Goal: Task Accomplishment & Management: Manage account settings

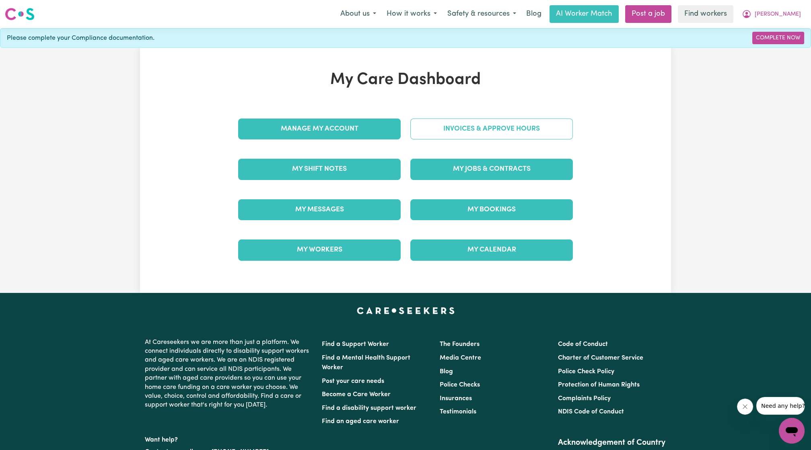
click at [493, 120] on link "Invoices & Approve Hours" at bounding box center [491, 129] width 162 height 21
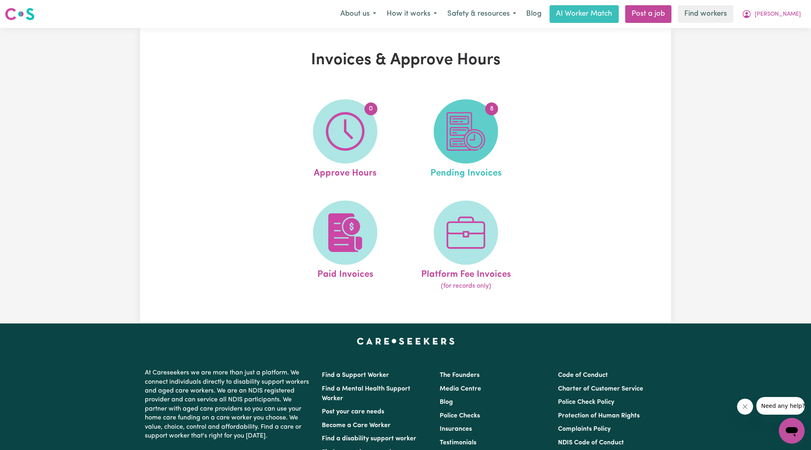
click at [466, 156] on span "8" at bounding box center [465, 131] width 64 height 64
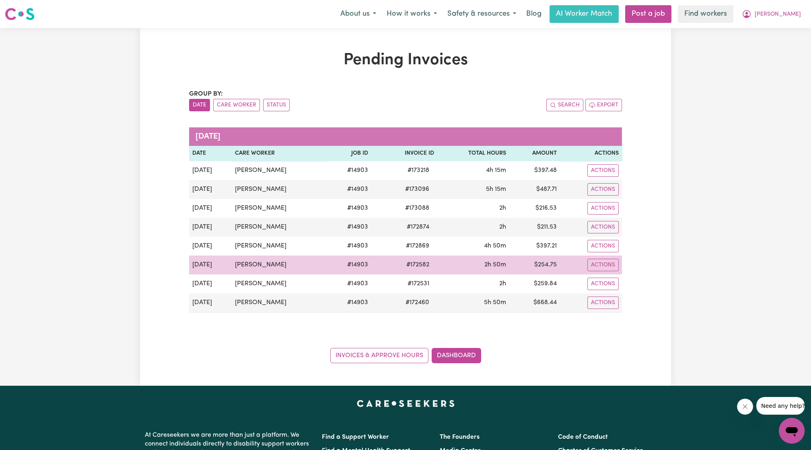
scroll to position [0, 0]
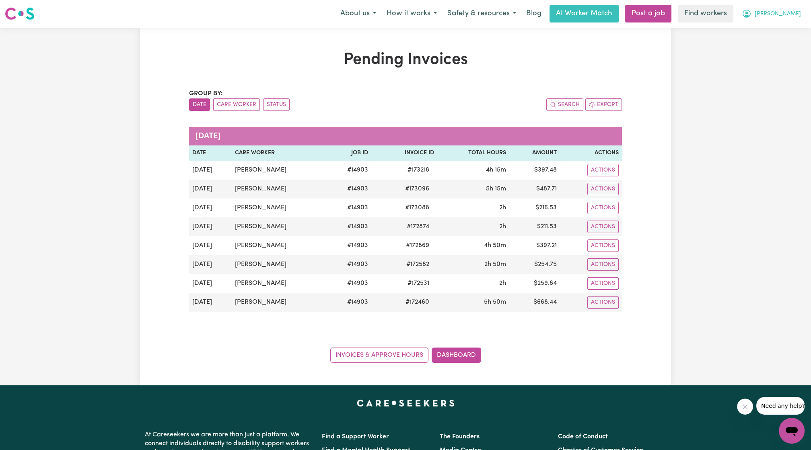
click at [781, 12] on span "[PERSON_NAME]" at bounding box center [777, 14] width 46 height 9
click at [766, 47] on link "Logout" at bounding box center [774, 45] width 64 height 15
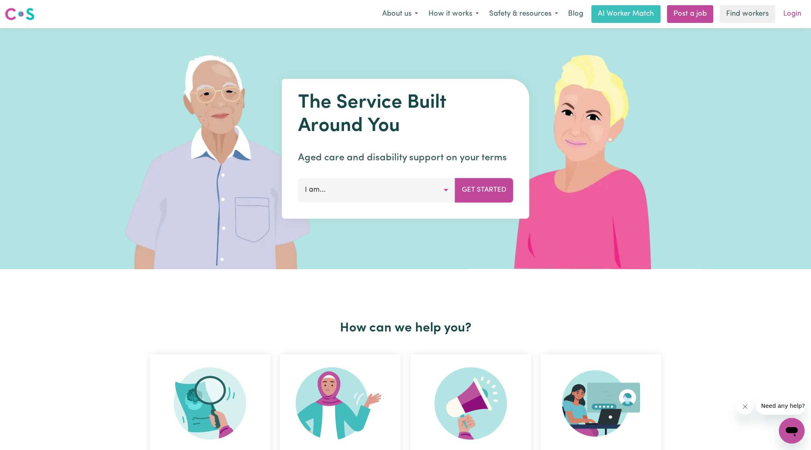
click at [800, 9] on link "Login" at bounding box center [792, 14] width 28 height 18
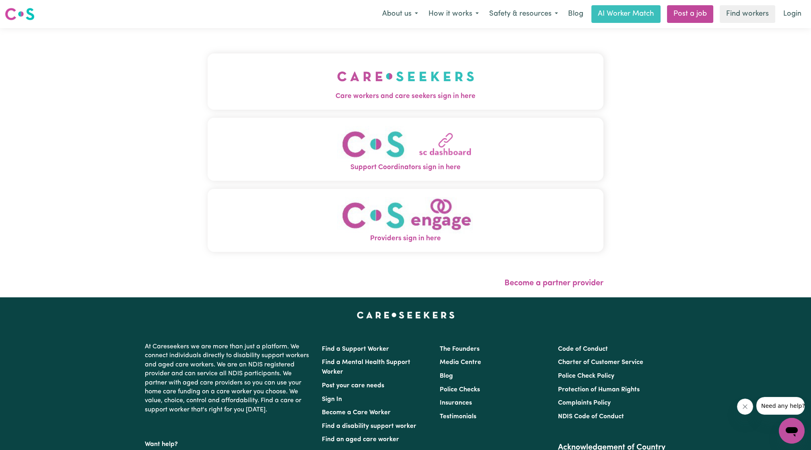
click at [468, 76] on button "Care workers and care seekers sign in here" at bounding box center [405, 81] width 396 height 56
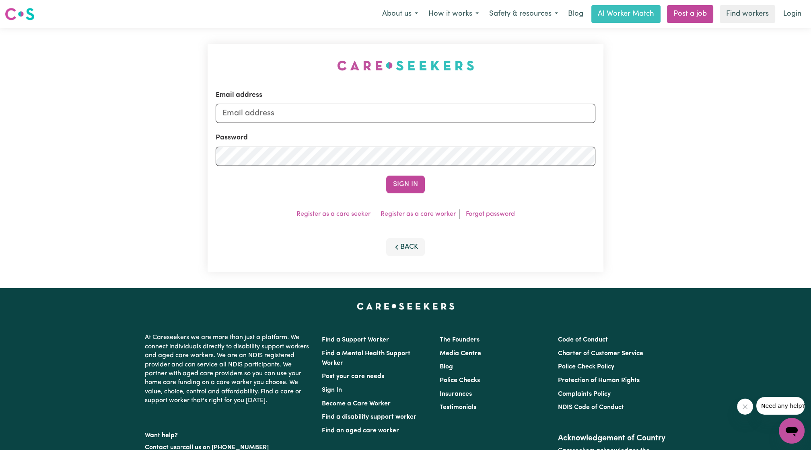
click at [405, 126] on form "Email address Password Sign In" at bounding box center [406, 141] width 380 height 103
click at [382, 115] on input "Email address" at bounding box center [406, 113] width 380 height 19
click at [362, 115] on input "[PERSON_NAME][EMAIL_ADDRESS][DOMAIN_NAME]" at bounding box center [406, 113] width 380 height 19
drag, startPoint x: 263, startPoint y: 112, endPoint x: 566, endPoint y: 145, distance: 305.4
click at [566, 145] on form "Email address [EMAIL_ADDRESS][PERSON_NAME][DOMAIN_NAME] Password Sign In" at bounding box center [406, 141] width 380 height 103
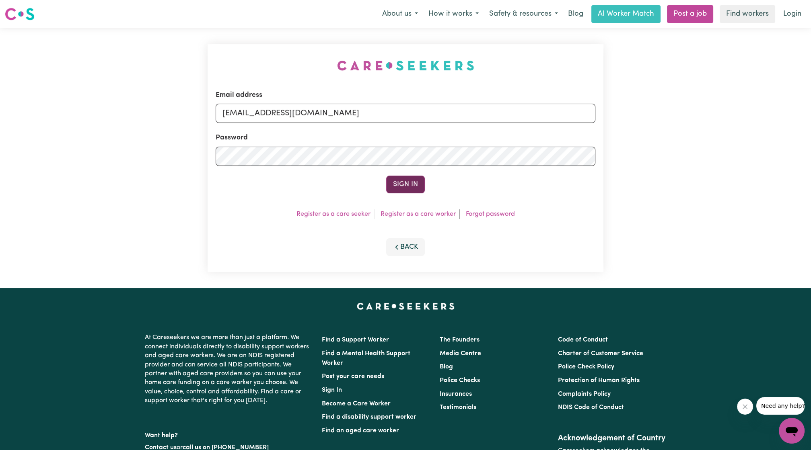
type input "[EMAIL_ADDRESS][DOMAIN_NAME]"
click at [419, 189] on button "Sign In" at bounding box center [405, 185] width 39 height 18
